Goal: Complete application form

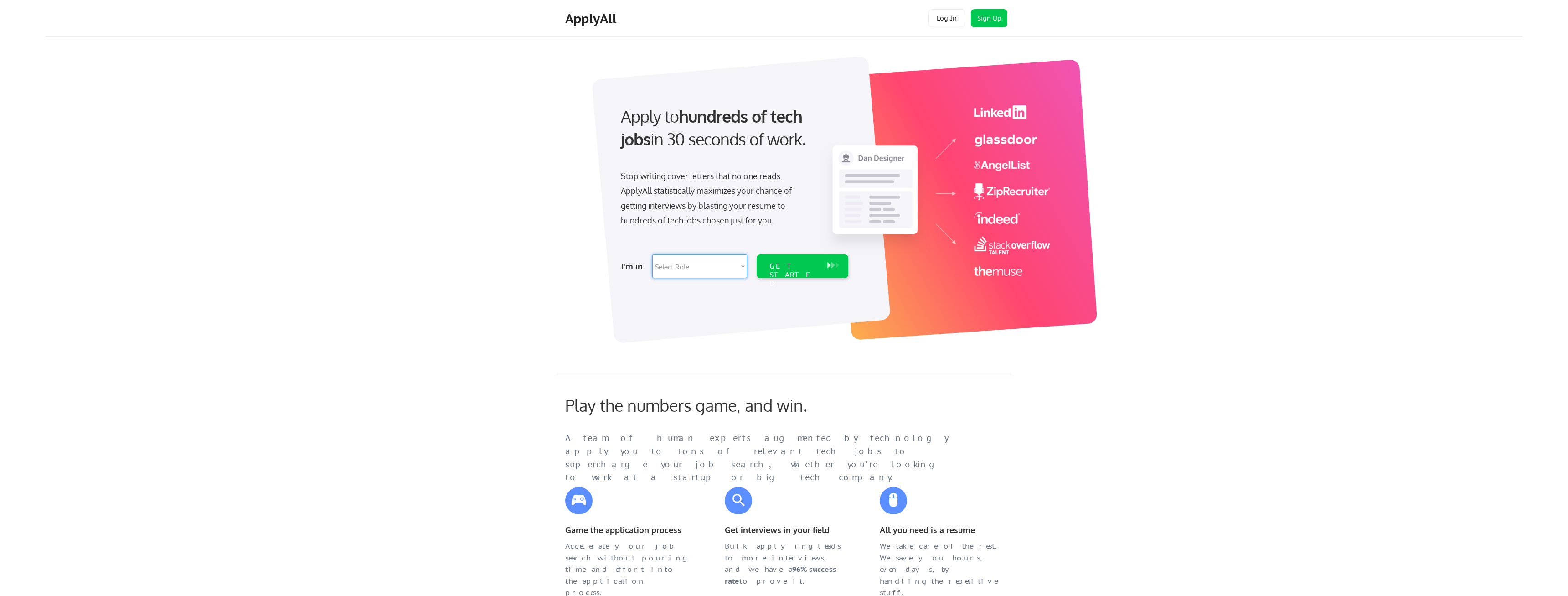
select select ""product""
click option "Product Management" at bounding box center [0, 0] width 0 height 0
select select ""product""
click at [800, 274] on div "GET STARTED" at bounding box center [793, 266] width 58 height 23
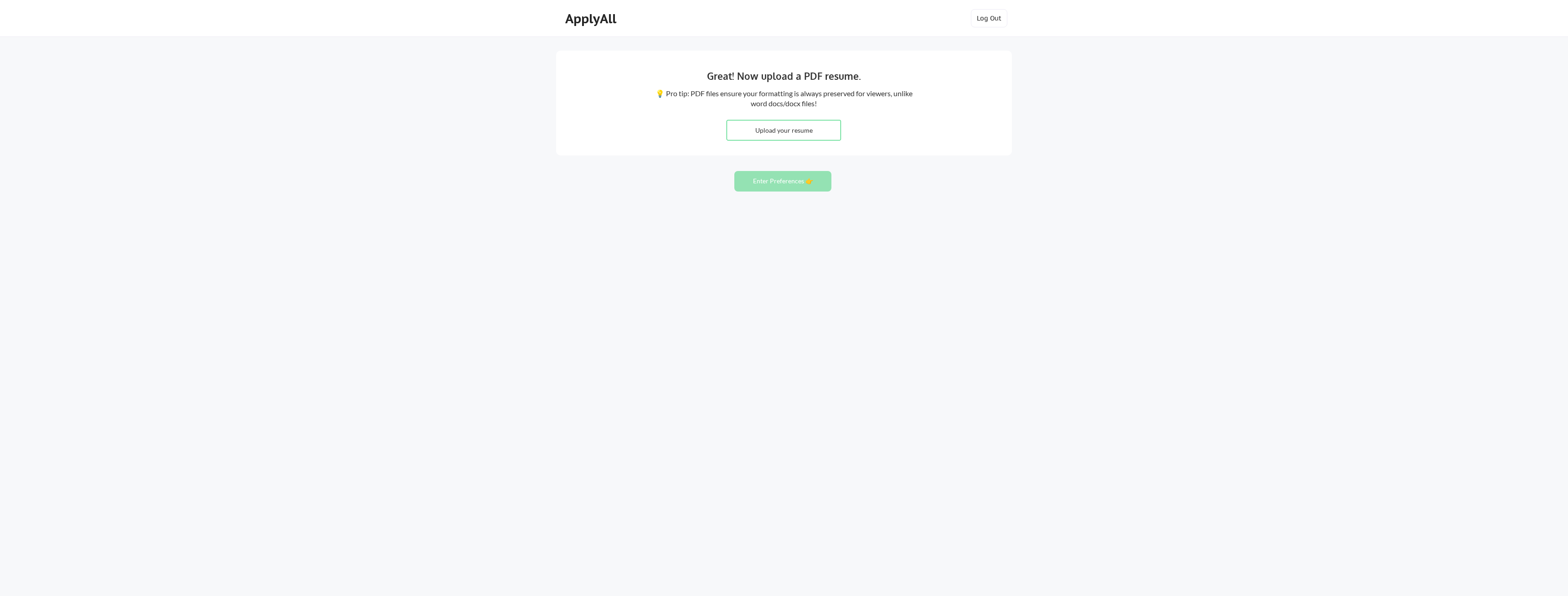
click at [815, 135] on input "file" at bounding box center [784, 130] width 114 height 20
type input "C:\fakepath\Lukasz Sobieraj Resume.pdf"
click at [771, 182] on button "Enter Preferences 👉" at bounding box center [783, 181] width 97 height 21
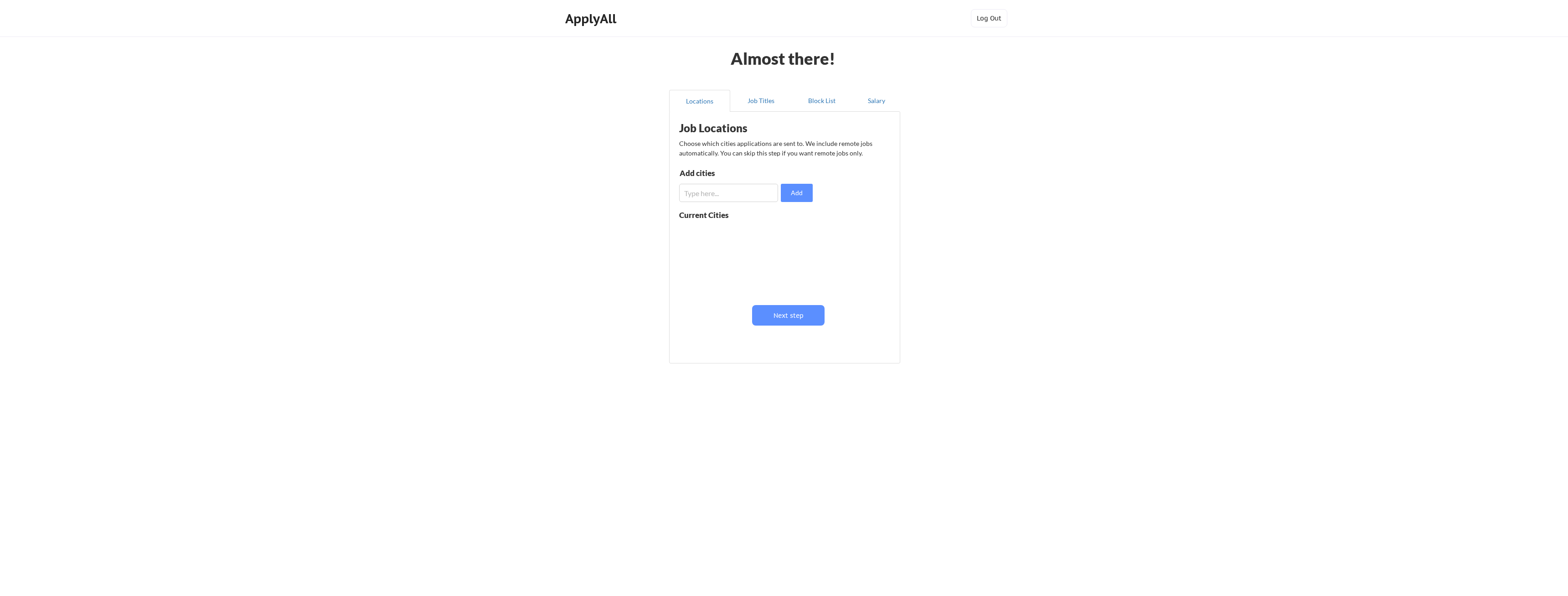
click at [747, 191] on input "input" at bounding box center [728, 192] width 99 height 18
type input "U"
type input "Portland"
click at [793, 322] on button "Next step" at bounding box center [788, 316] width 72 height 21
click at [816, 326] on button "Next step" at bounding box center [821, 317] width 72 height 21
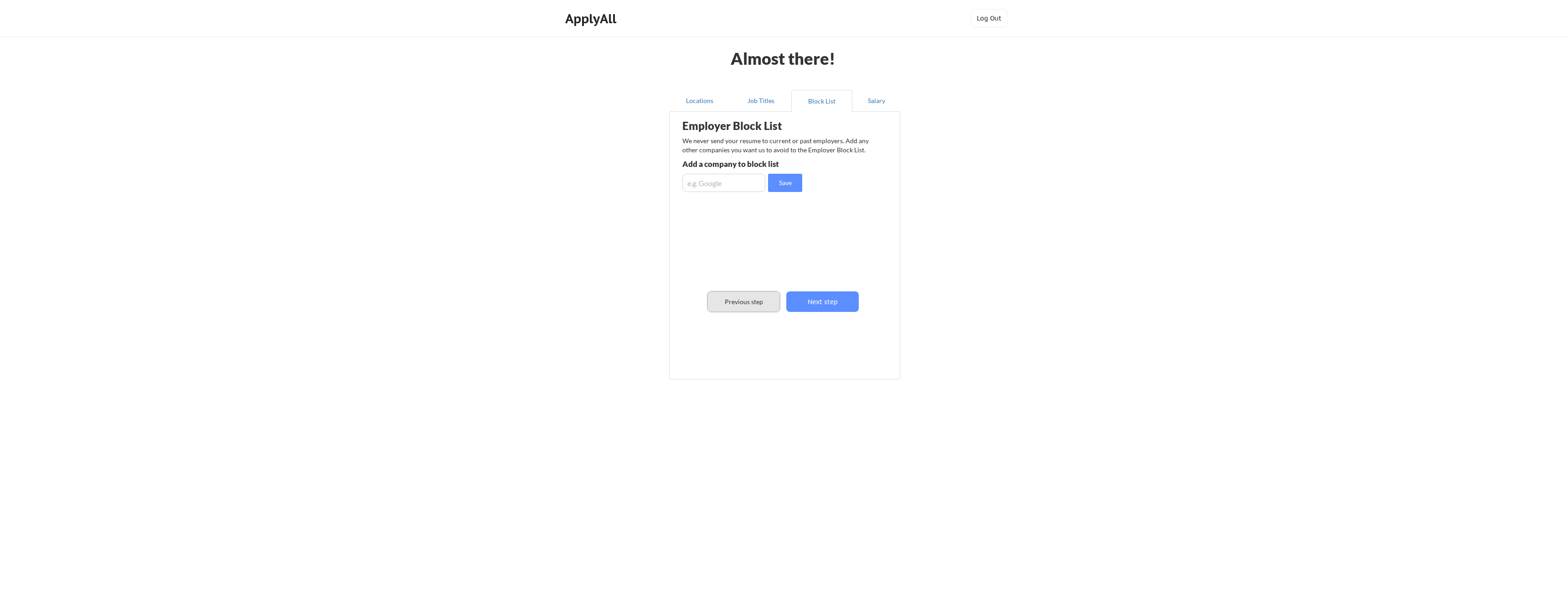
click at [766, 307] on button "Previous step" at bounding box center [743, 302] width 72 height 21
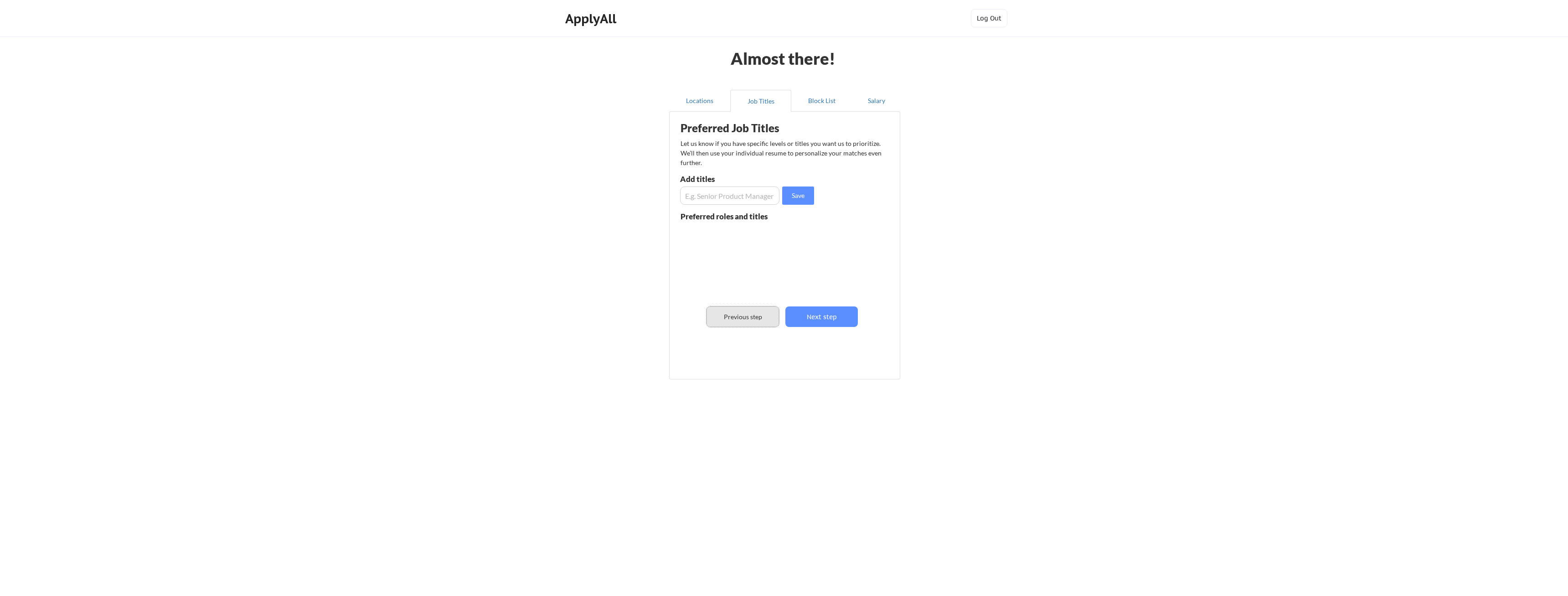
click at [760, 319] on button "Previous step" at bounding box center [742, 317] width 72 height 21
click at [701, 197] on input "input" at bounding box center [728, 192] width 99 height 18
click at [791, 319] on button "Next step" at bounding box center [788, 316] width 72 height 21
click at [801, 319] on button "Next step" at bounding box center [821, 317] width 72 height 21
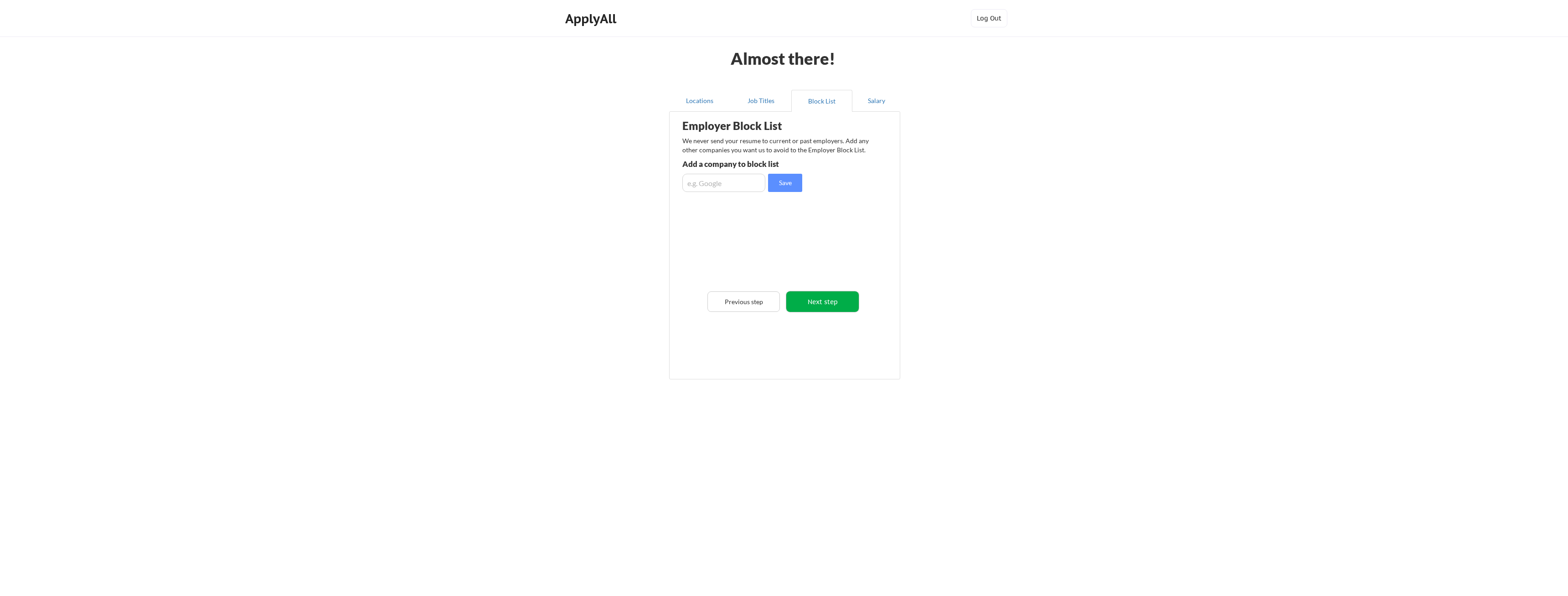
click at [808, 307] on button "Next step" at bounding box center [822, 302] width 72 height 21
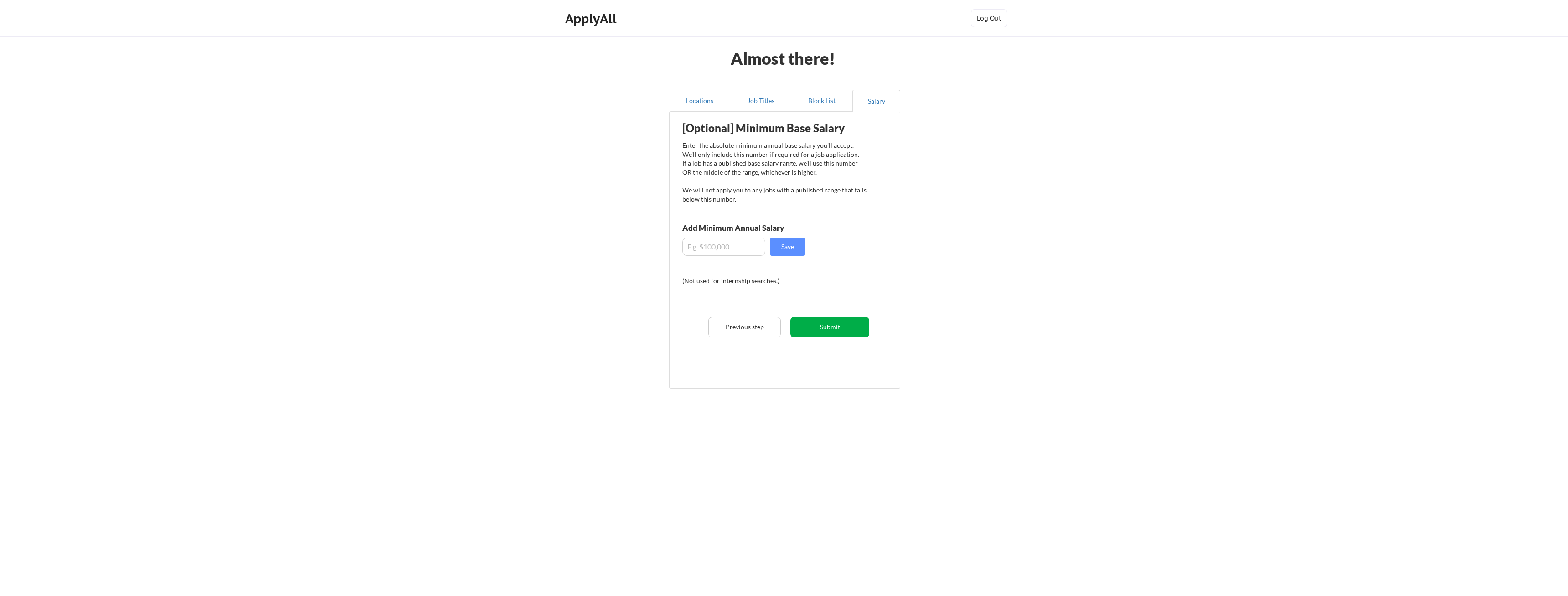
click at [818, 328] on button "Submit" at bounding box center [829, 327] width 78 height 21
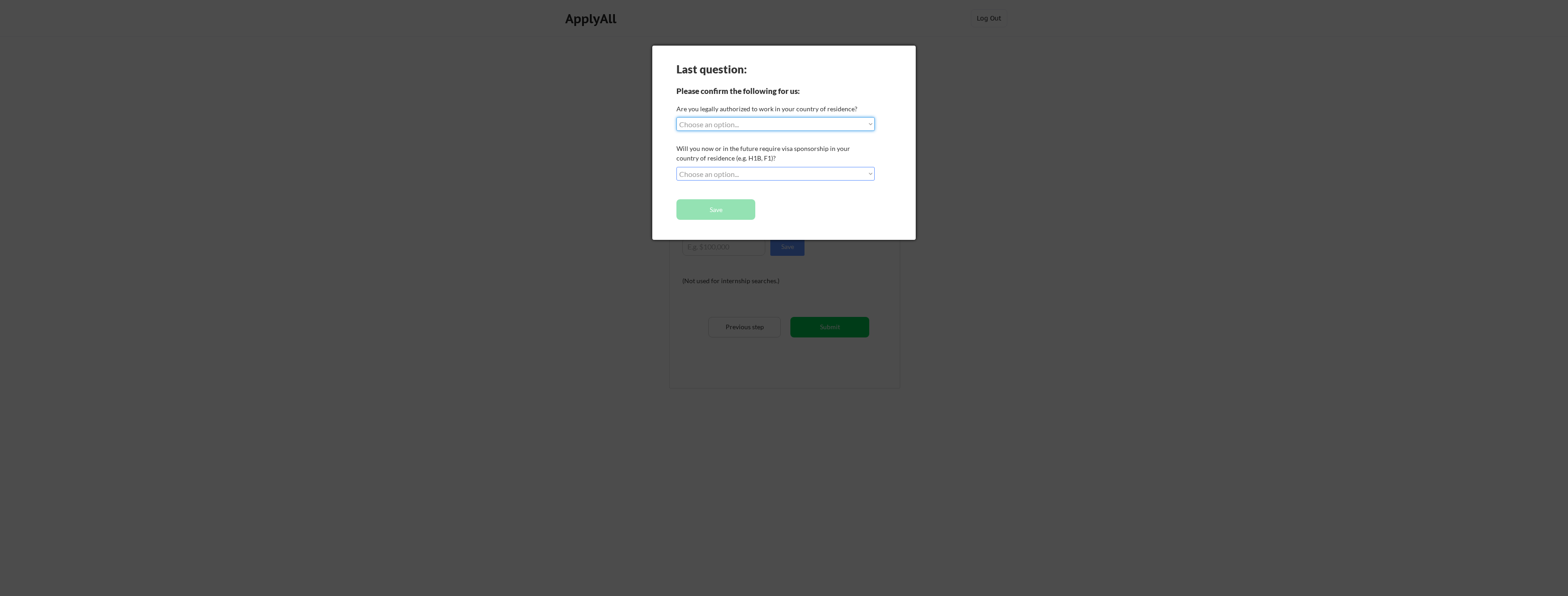
click at [677, 166] on select "Choose an option... No, I will not need sponsorship Yes, I will need sponsorship" at bounding box center [776, 173] width 198 height 14
select select ""yes__i_will_need_sponsorship""
click option "Yes, I will need sponsorship" at bounding box center [0, 0] width 0 height 0
click at [677, 117] on select "Choose an option... Yes, I am a US Citizen Yes, I am a Canadian Citizen Yes, I …" at bounding box center [776, 124] width 198 height 14
select select ""yes__i_am_here_on_a_visa__h1b__opt__etc__""
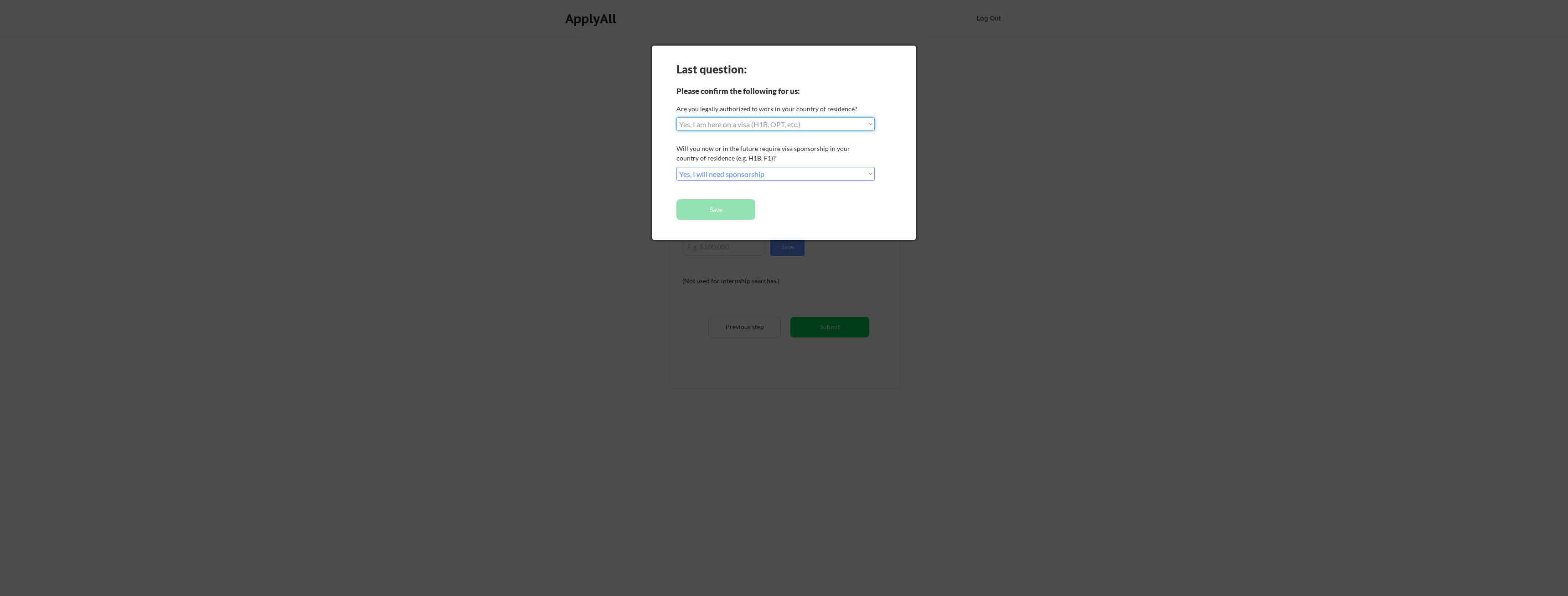
click option "Yes, I am here on a visa (H1B, OPT, etc.)" at bounding box center [0, 0] width 0 height 0
click at [734, 212] on button "Save" at bounding box center [715, 210] width 78 height 21
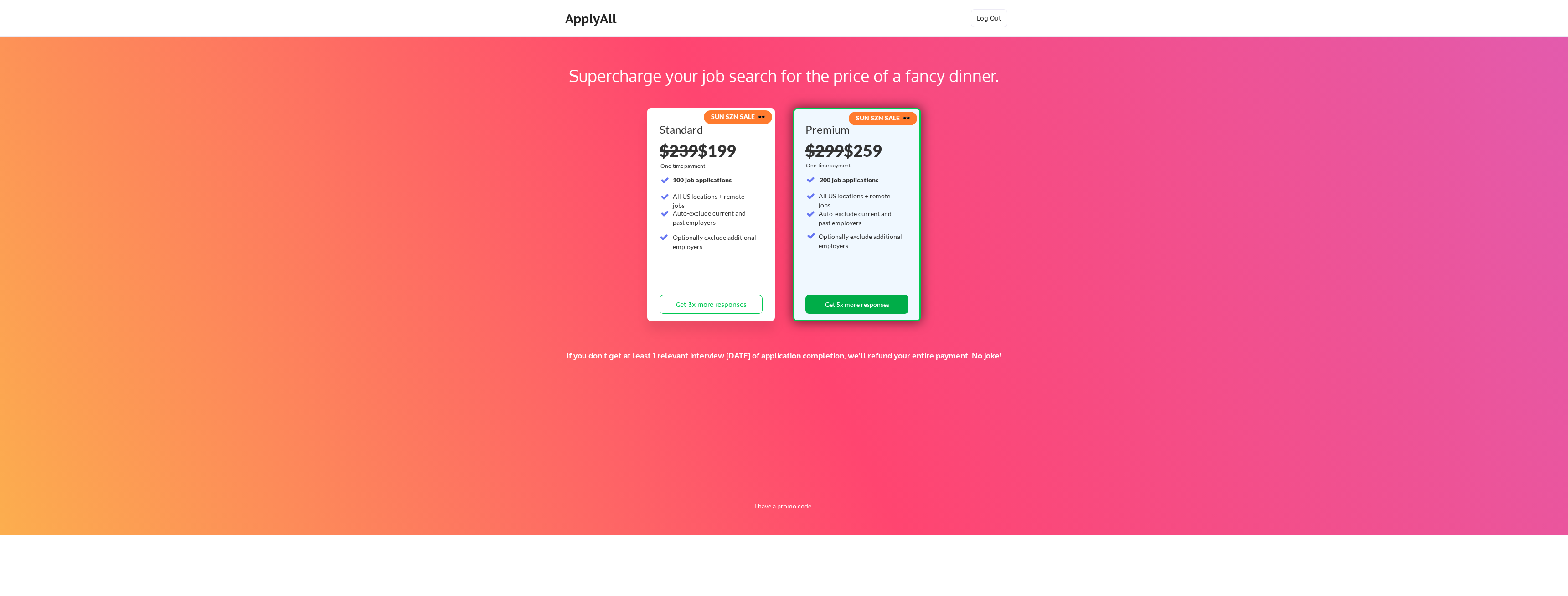
click at [834, 304] on button "Get 5x more responses" at bounding box center [856, 304] width 103 height 19
